Goal: Answer question/provide support

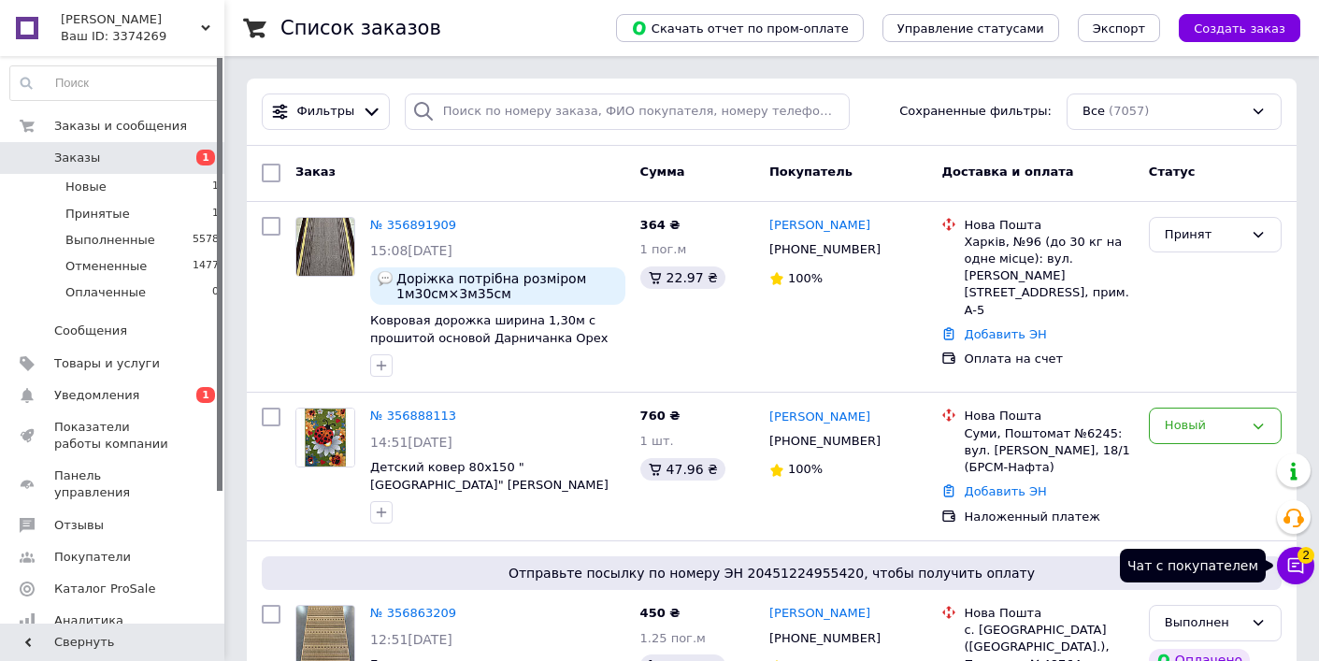
click at [1299, 556] on span "2" at bounding box center [1306, 555] width 17 height 17
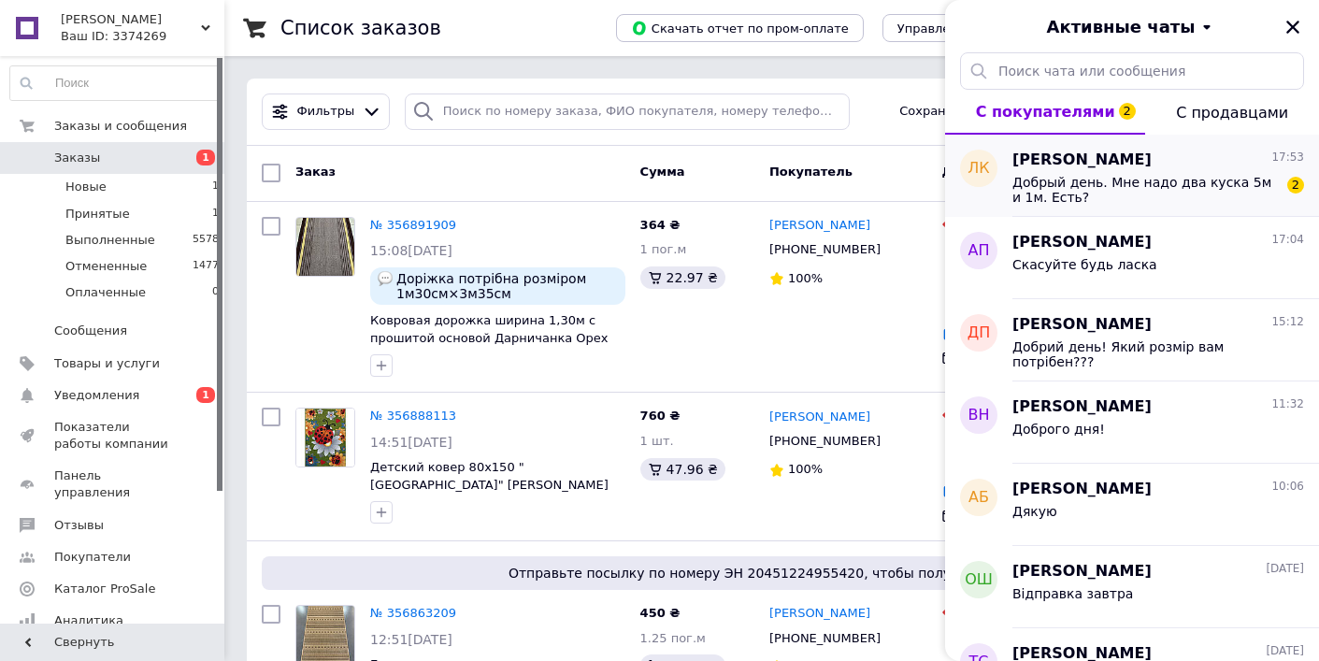
click at [1145, 169] on div "Леся Кавинская 17:53" at bounding box center [1159, 161] width 292 height 22
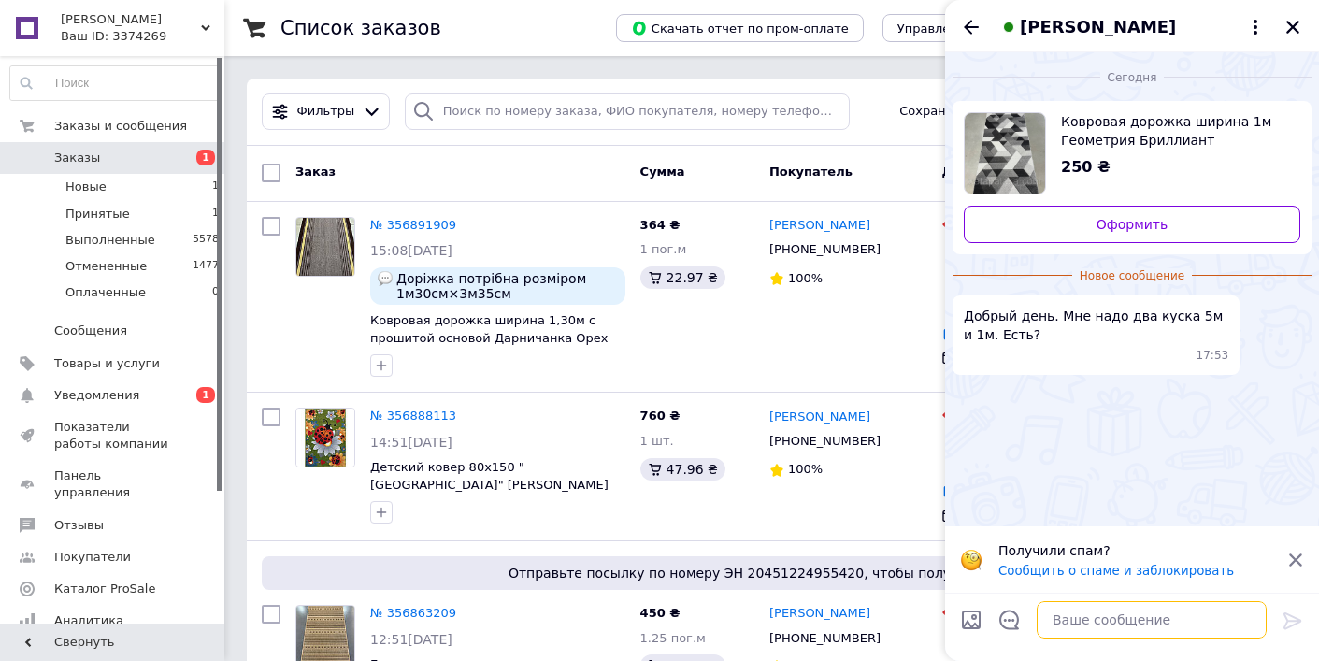
click at [1126, 611] on textarea at bounding box center [1152, 619] width 230 height 37
type textarea "Доброго дня! Вже немає"
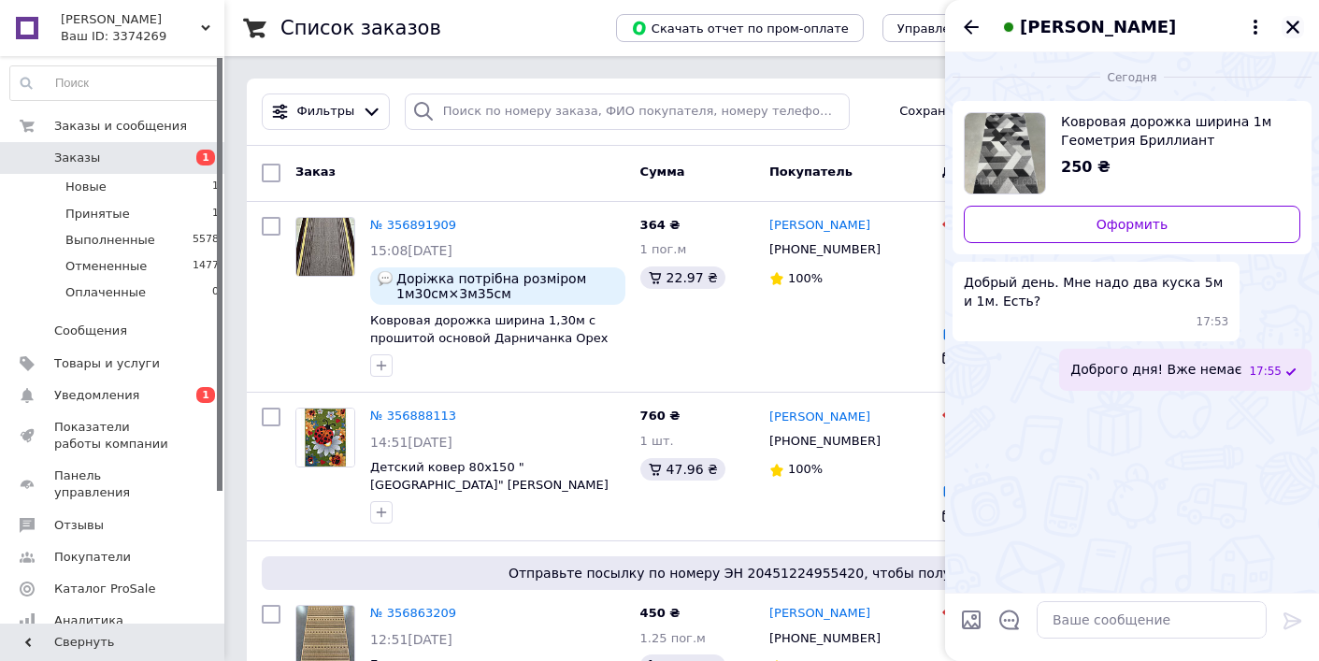
click at [1301, 27] on icon "Закрыть" at bounding box center [1293, 27] width 17 height 17
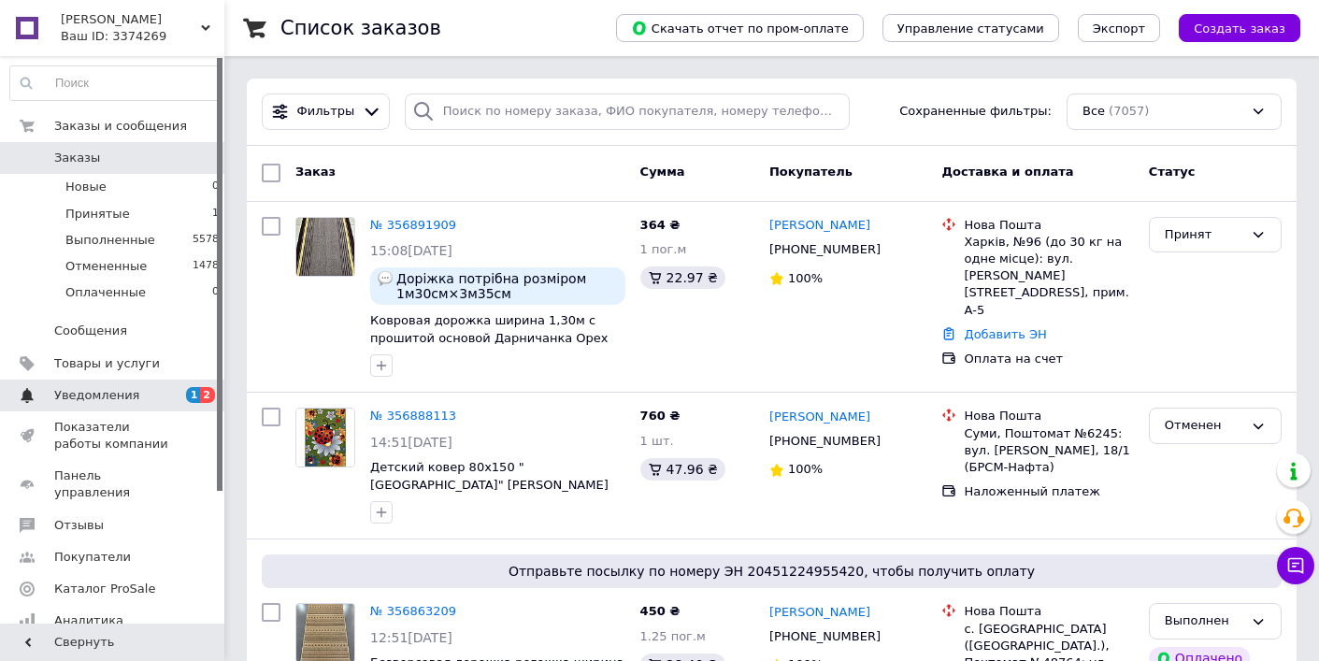
click at [187, 396] on span "1" at bounding box center [193, 395] width 15 height 16
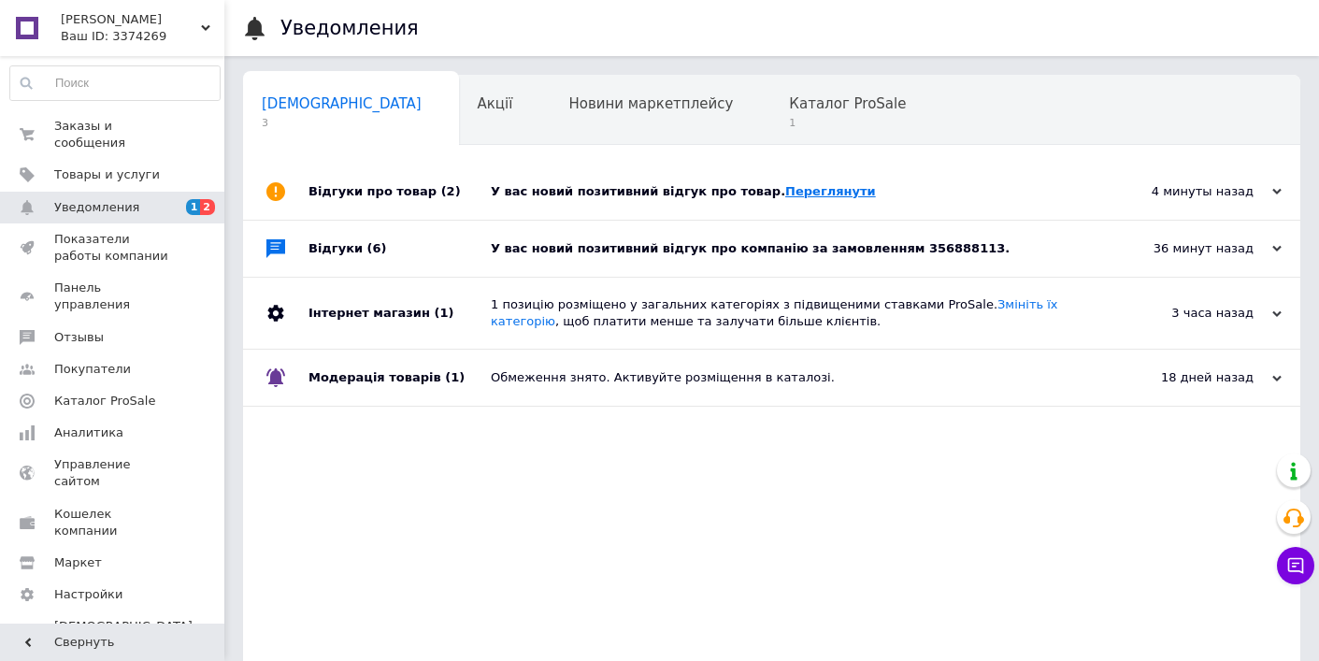
click at [788, 196] on link "Переглянути" at bounding box center [830, 191] width 91 height 14
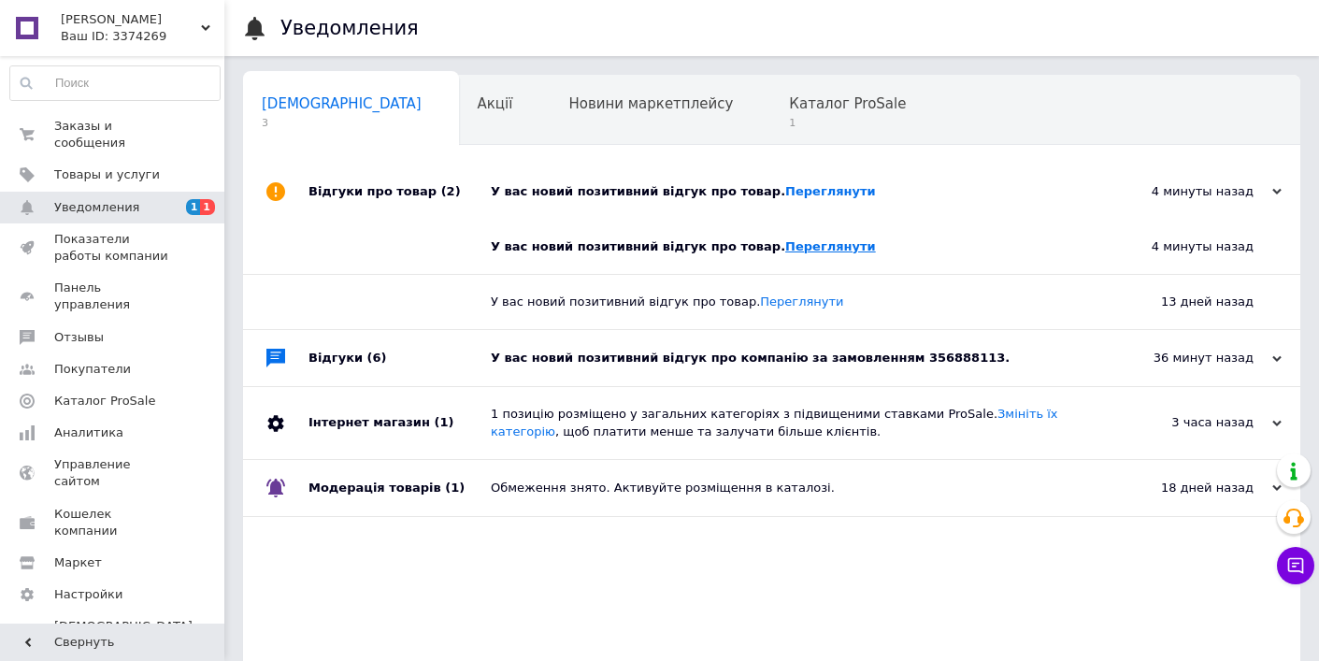
click at [793, 244] on link "Переглянути" at bounding box center [830, 246] width 91 height 14
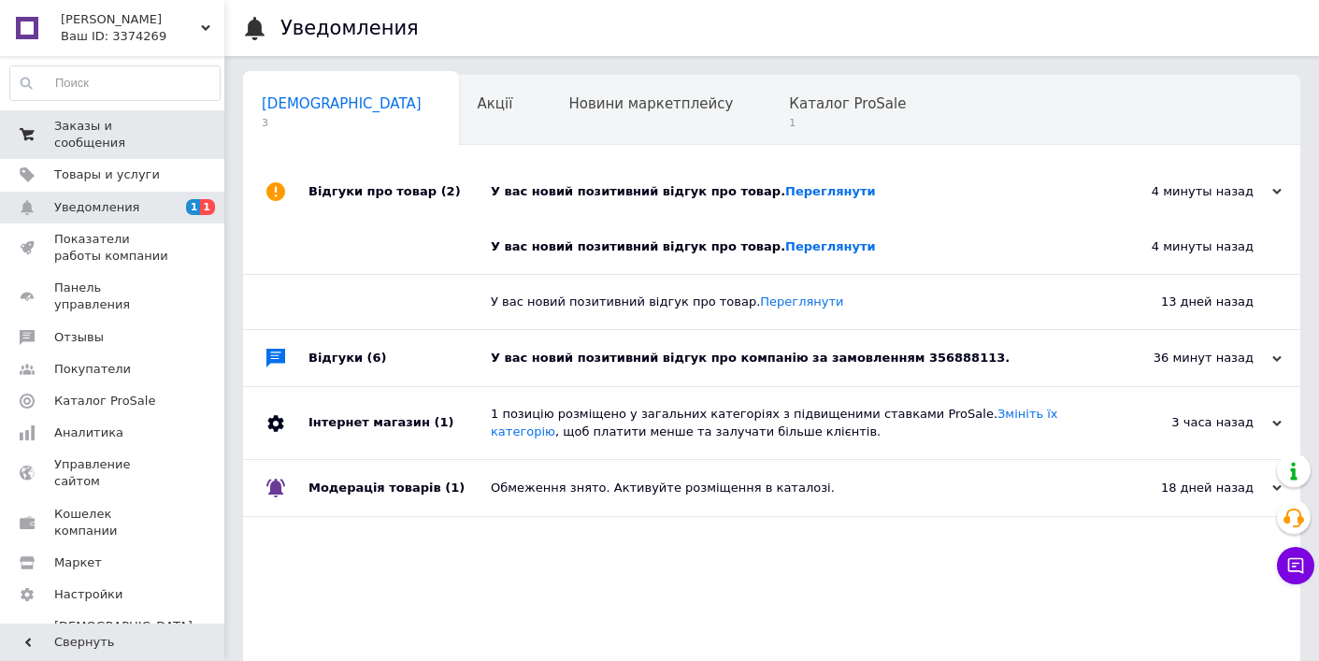
click at [120, 135] on span "Заказы и сообщения" at bounding box center [113, 135] width 119 height 34
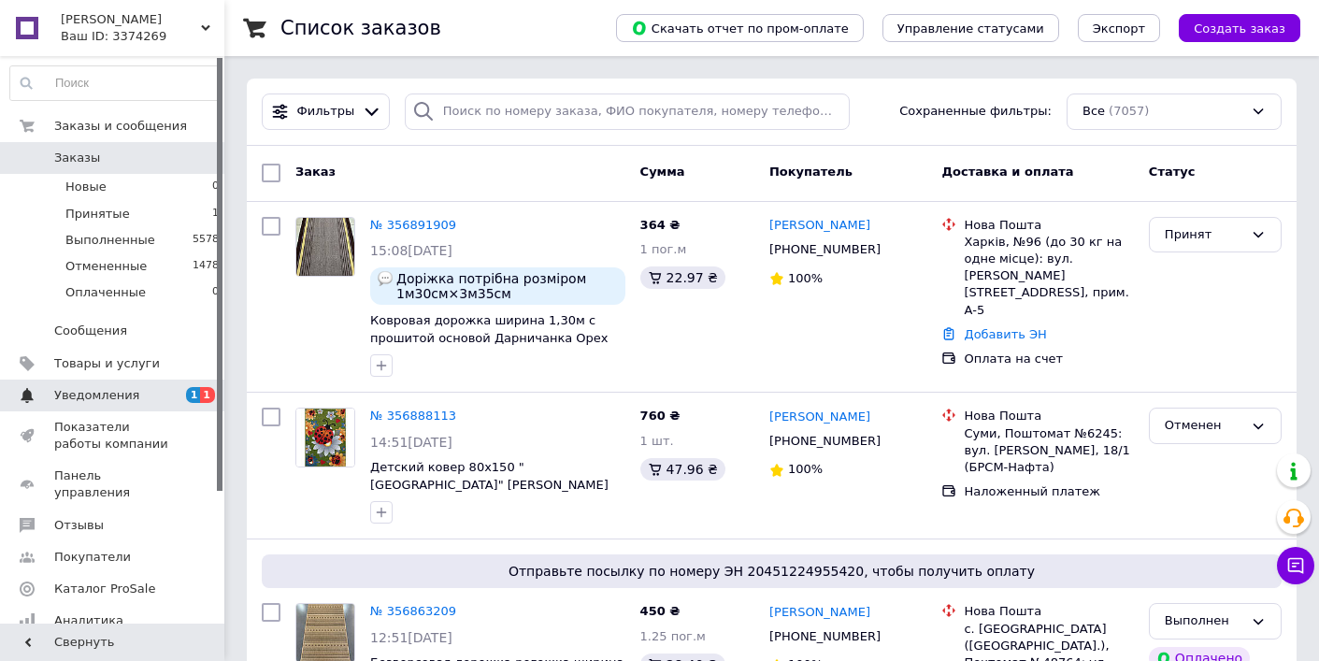
click at [131, 392] on span "Уведомления" at bounding box center [96, 395] width 85 height 17
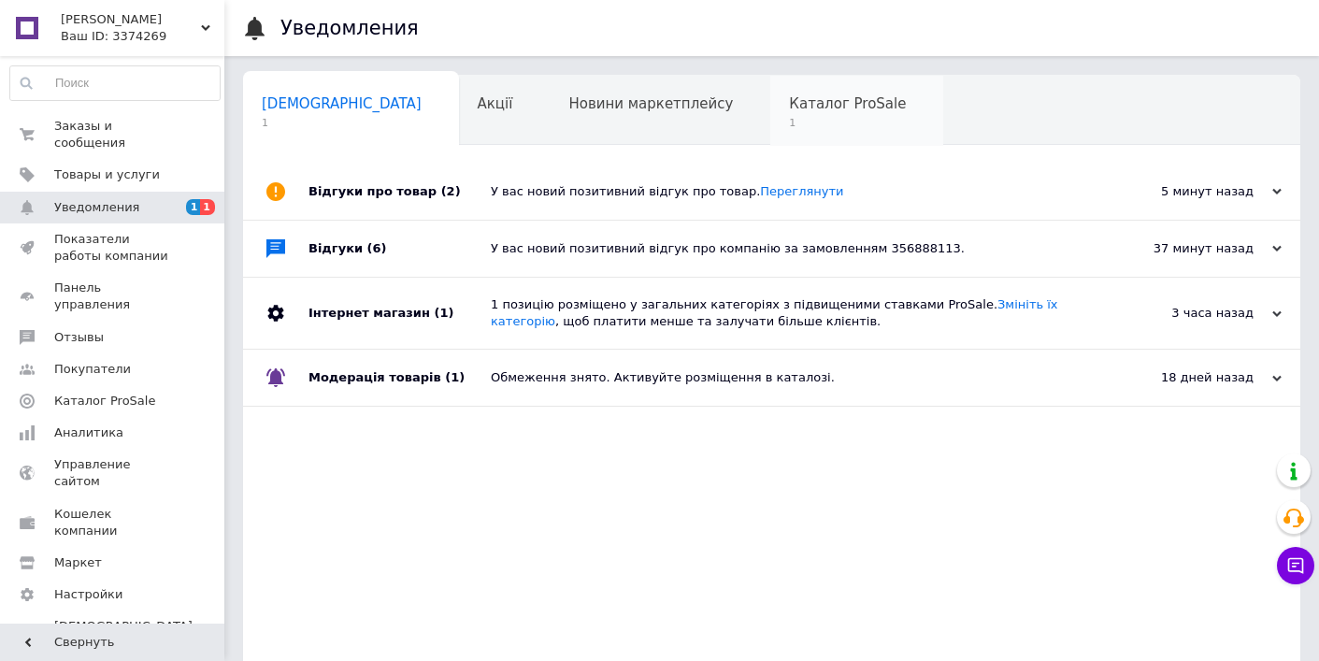
click at [789, 108] on span "Каталог ProSale" at bounding box center [847, 103] width 117 height 17
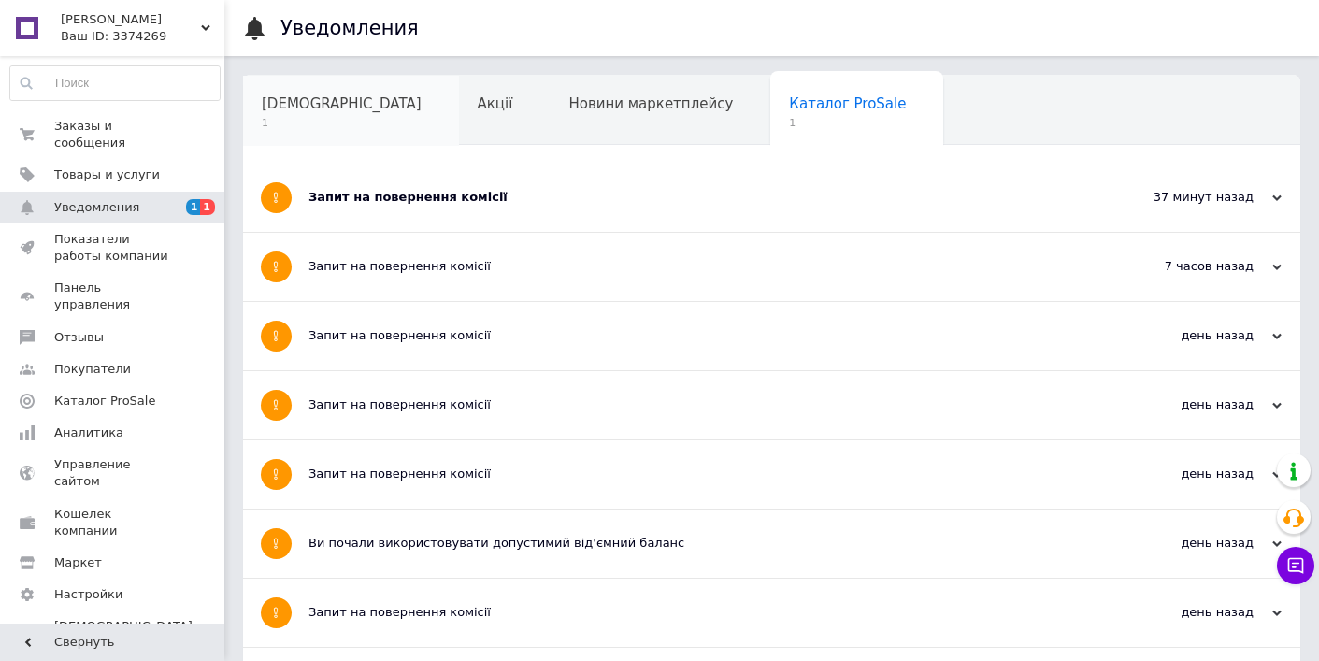
click at [329, 110] on span "[DEMOGRAPHIC_DATA]" at bounding box center [342, 103] width 160 height 17
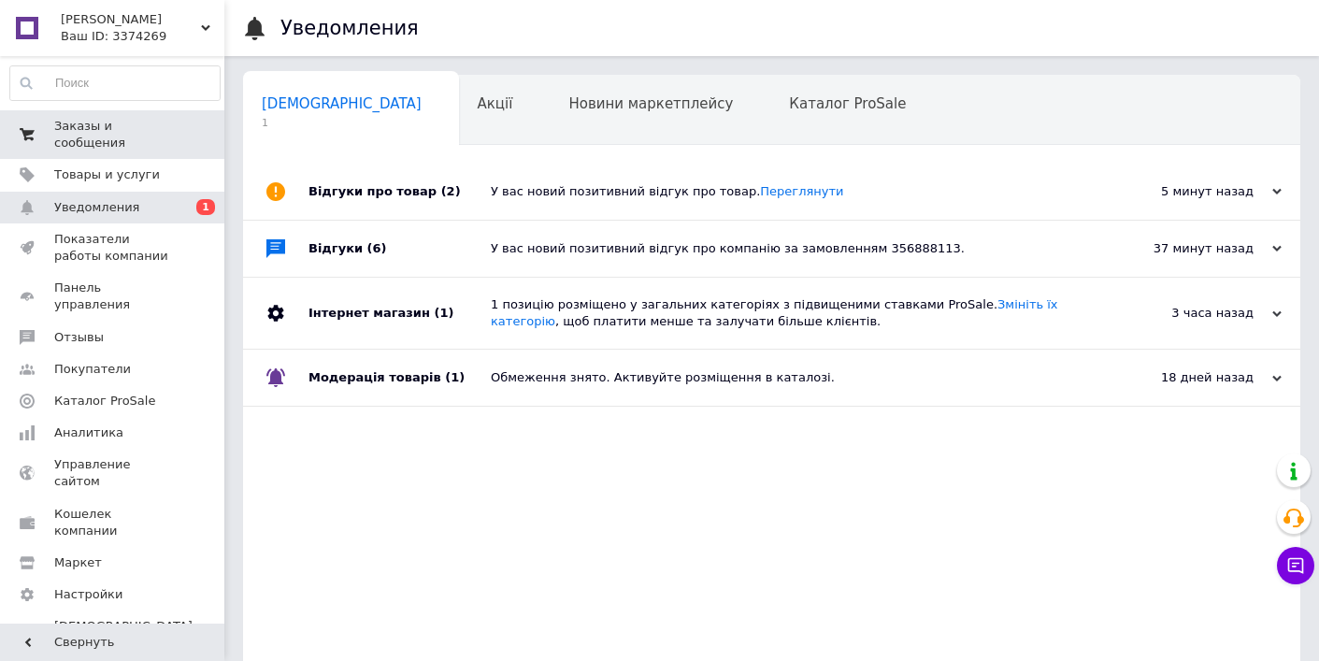
click at [165, 137] on span "Заказы и сообщения" at bounding box center [113, 135] width 119 height 34
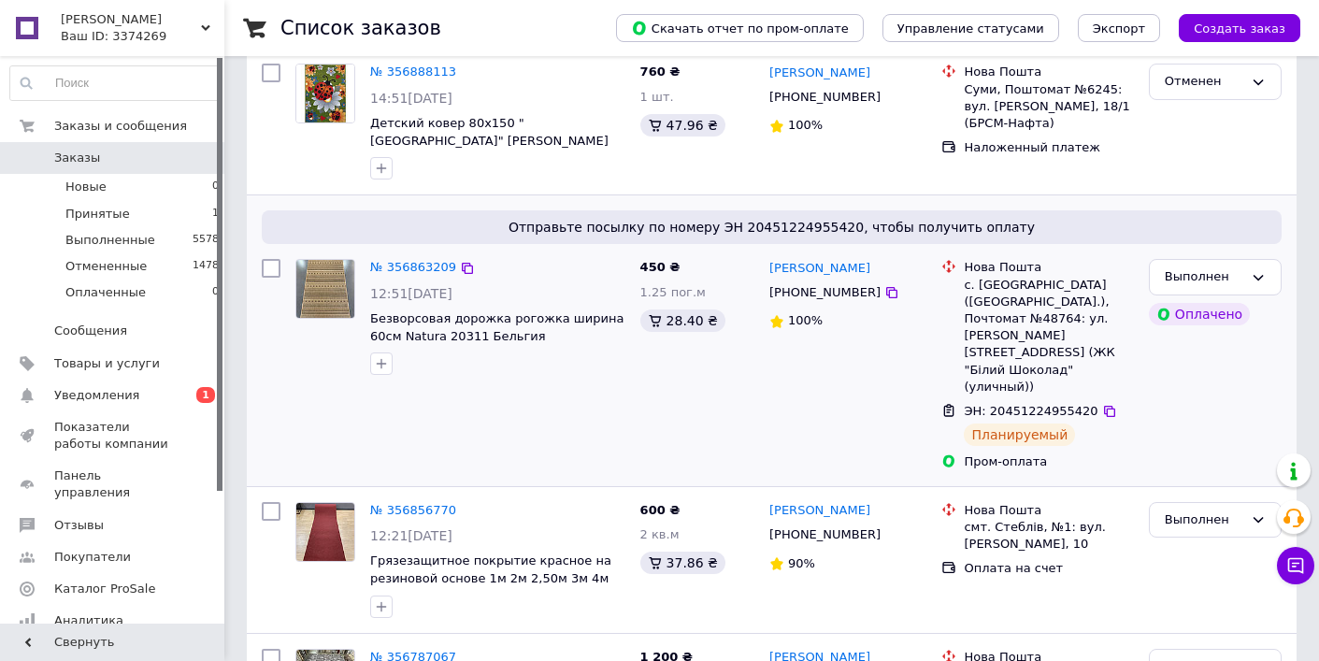
scroll to position [347, 0]
